Goal: Task Accomplishment & Management: Use online tool/utility

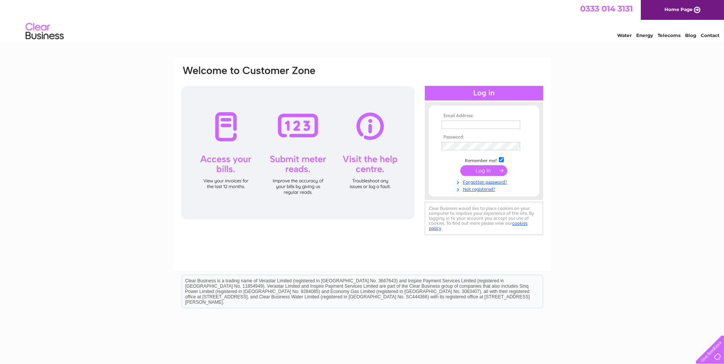
click at [451, 121] on input "text" at bounding box center [481, 125] width 79 height 8
type input "[EMAIL_ADDRESS][DOMAIN_NAME]"
click at [480, 172] on input "submit" at bounding box center [484, 170] width 47 height 11
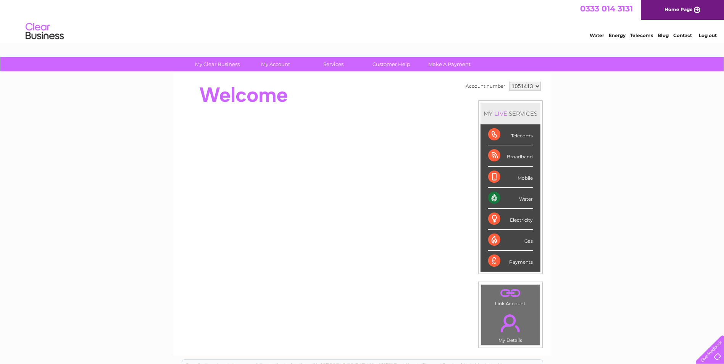
click at [493, 197] on div "Water" at bounding box center [510, 198] width 45 height 21
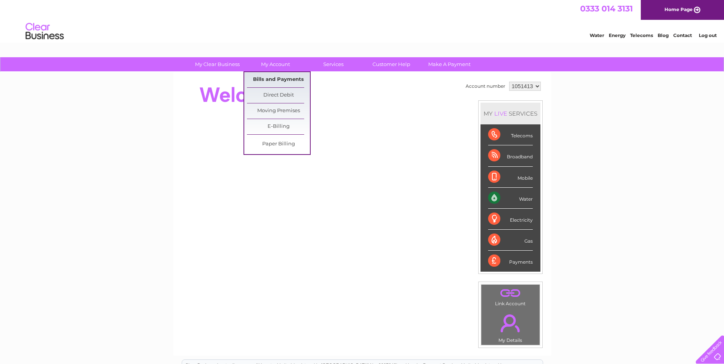
click at [266, 77] on link "Bills and Payments" at bounding box center [278, 79] width 63 height 15
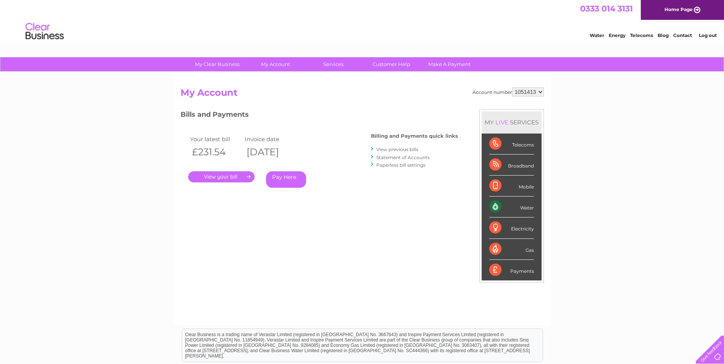
click at [221, 174] on link "." at bounding box center [221, 176] width 66 height 11
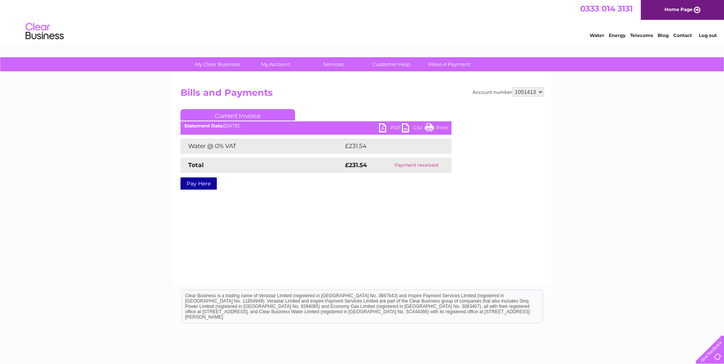
click at [385, 129] on link "PDF" at bounding box center [390, 128] width 23 height 11
click at [394, 126] on link "PDF" at bounding box center [390, 128] width 23 height 11
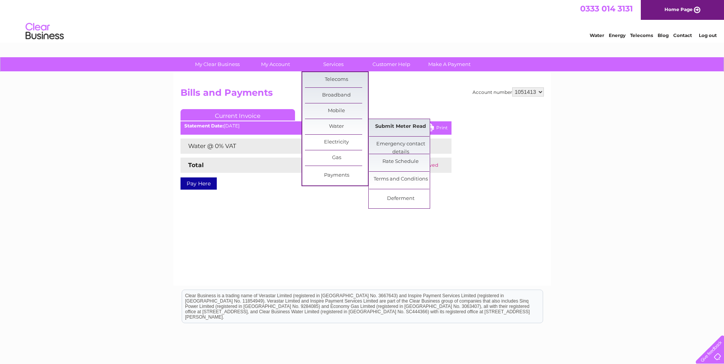
click at [385, 126] on link "Submit Meter Read" at bounding box center [400, 126] width 63 height 15
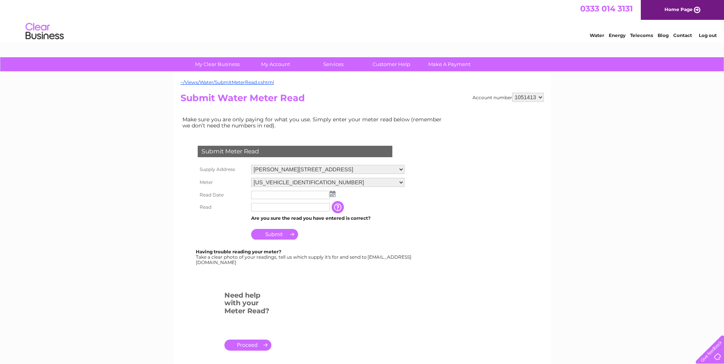
click at [333, 192] on img at bounding box center [333, 194] width 6 height 6
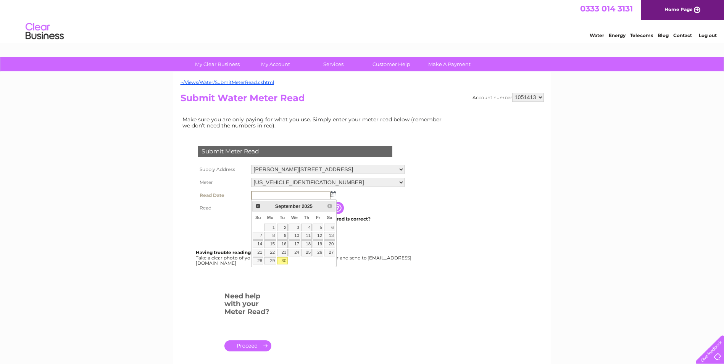
click at [285, 260] on link "30" at bounding box center [282, 261] width 11 height 8
type input "[DATE]"
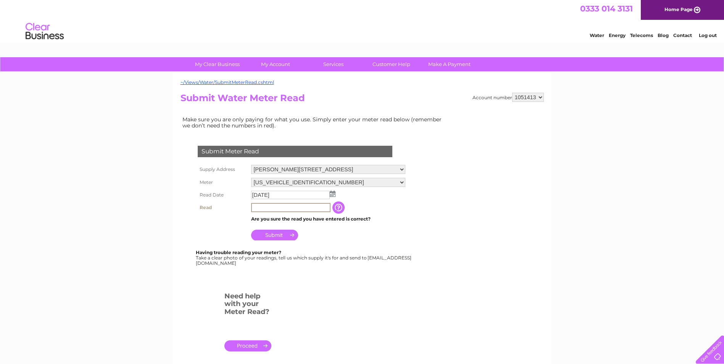
click at [260, 205] on input "text" at bounding box center [290, 207] width 79 height 9
type input "2717"
click at [275, 234] on input "Submit" at bounding box center [274, 234] width 47 height 11
